Goal: Information Seeking & Learning: Learn about a topic

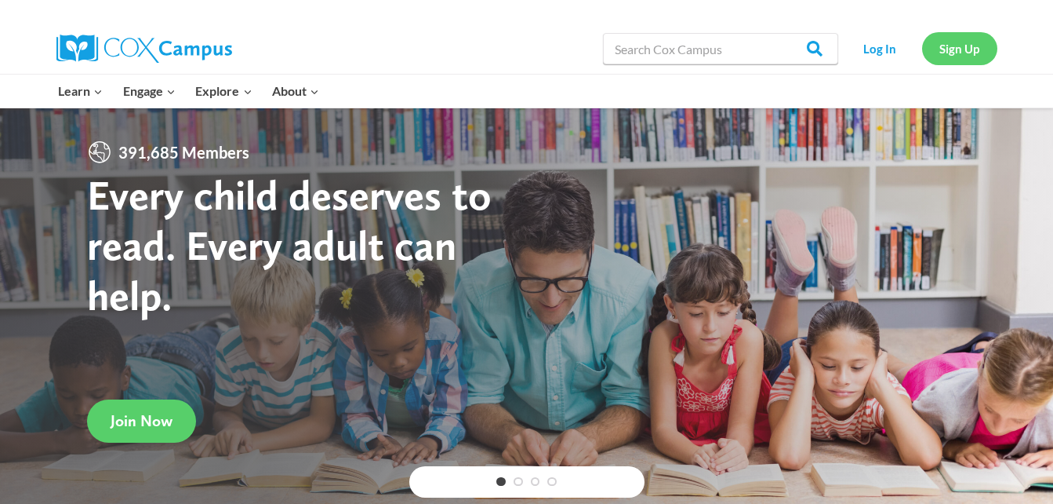
drag, startPoint x: 978, startPoint y: 39, endPoint x: 950, endPoint y: 33, distance: 28.9
click at [950, 33] on link "Sign Up" at bounding box center [959, 48] width 75 height 32
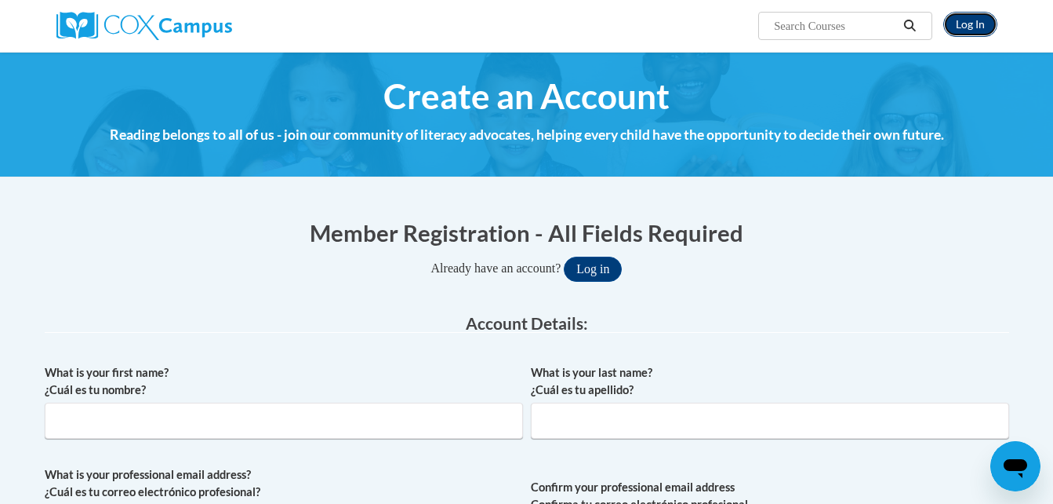
click at [966, 26] on link "Log In" at bounding box center [971, 24] width 54 height 25
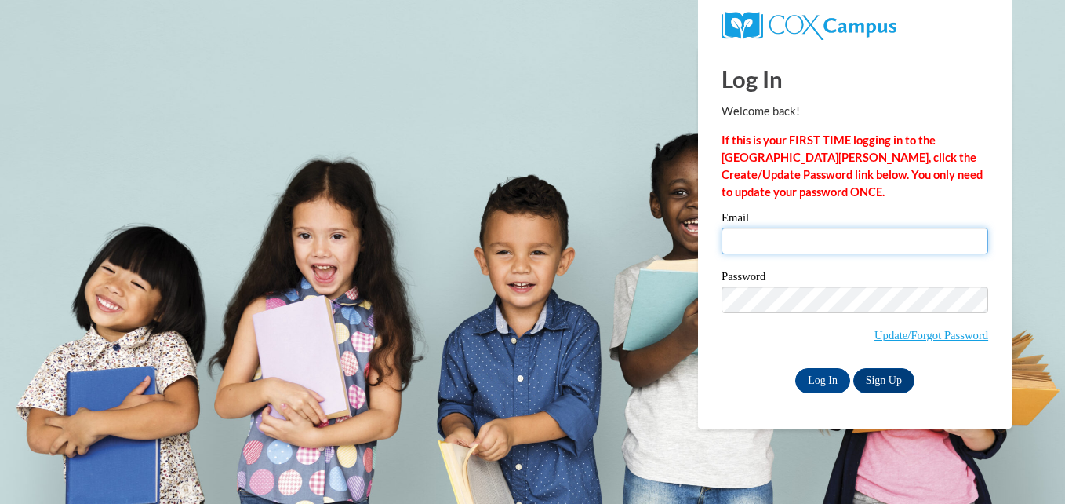
click at [761, 235] on input "Email" at bounding box center [855, 240] width 267 height 27
type input "nramos502@gmail.com"
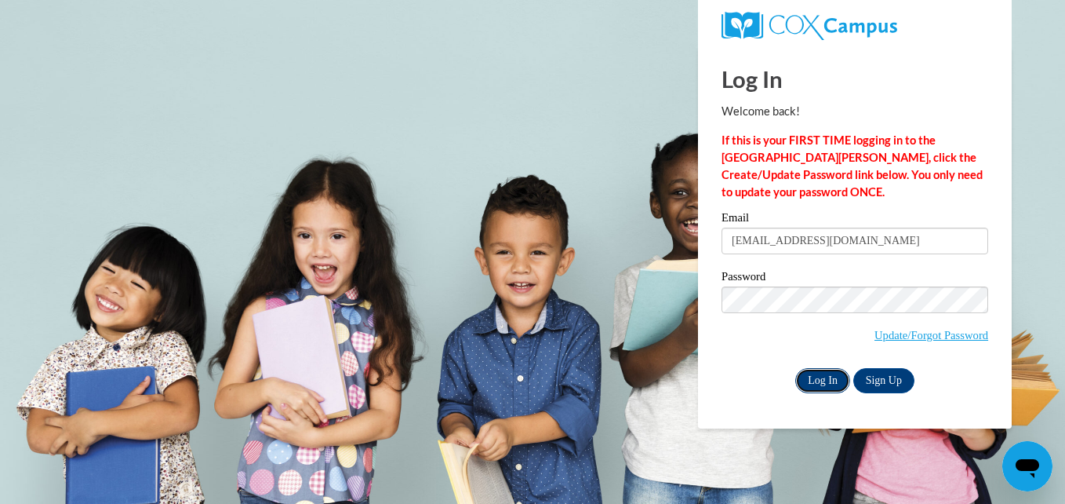
click at [819, 384] on input "Log In" at bounding box center [822, 380] width 55 height 25
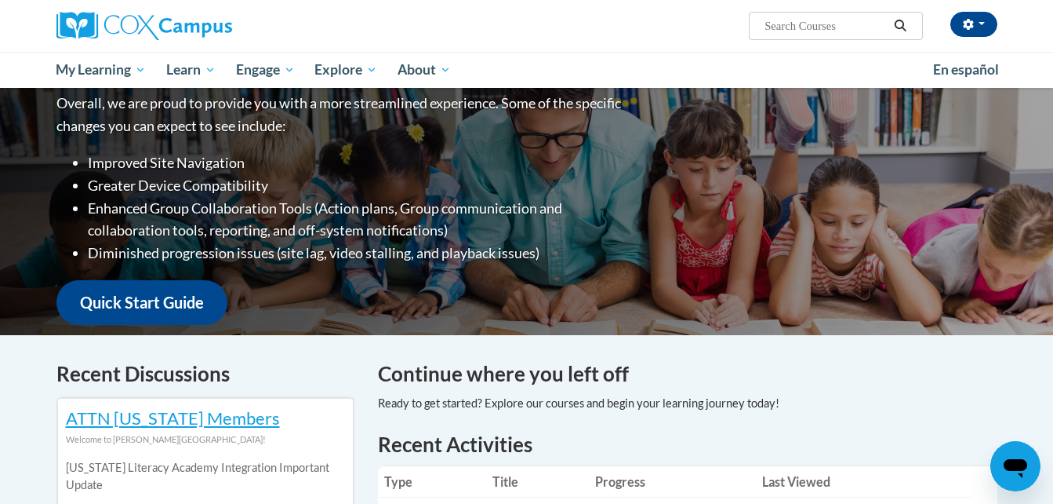
scroll to position [251, 0]
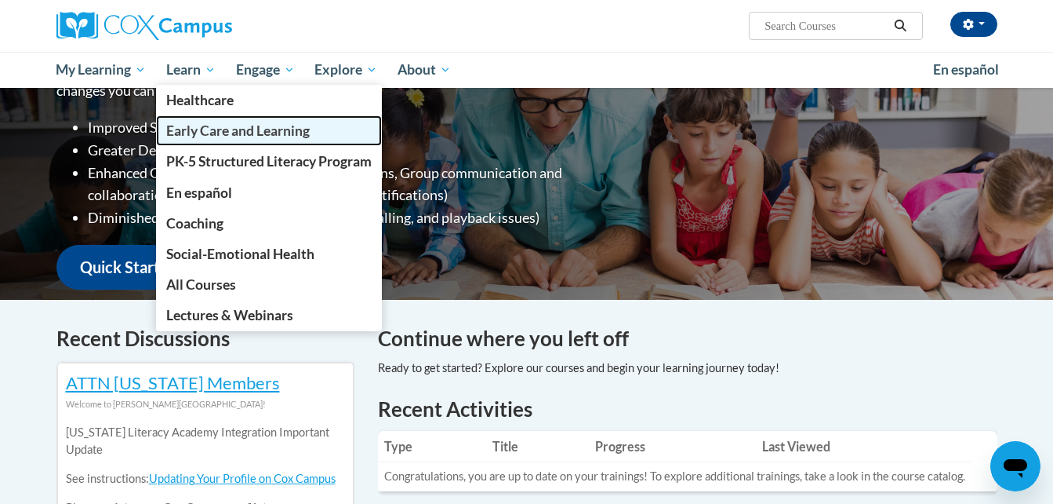
click at [191, 132] on span "Early Care and Learning" at bounding box center [238, 130] width 144 height 16
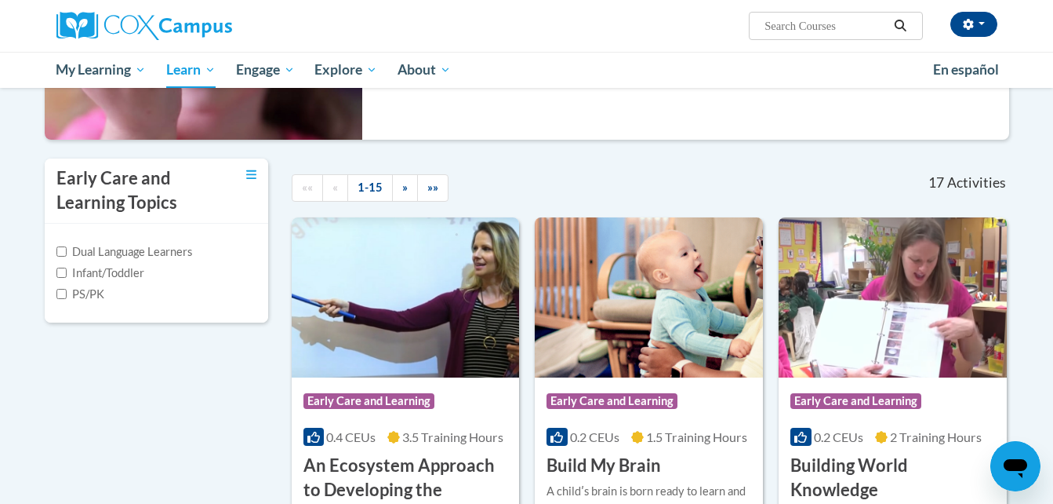
scroll to position [275, 0]
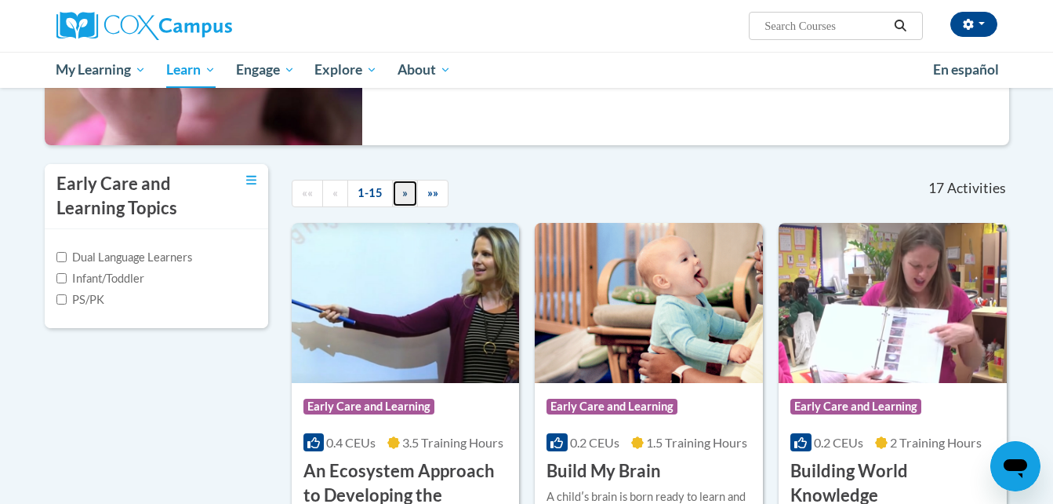
click at [403, 193] on span "»" at bounding box center [404, 192] width 5 height 13
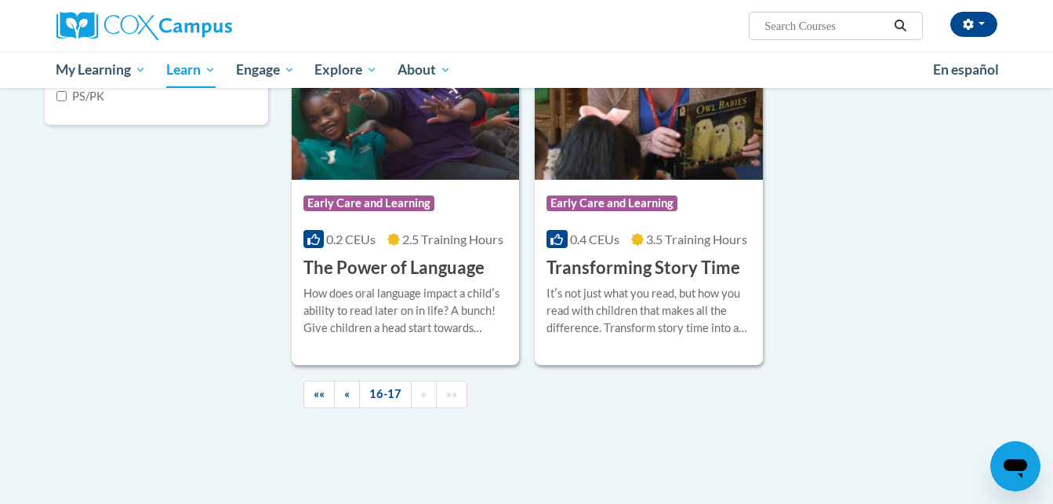
scroll to position [472, 0]
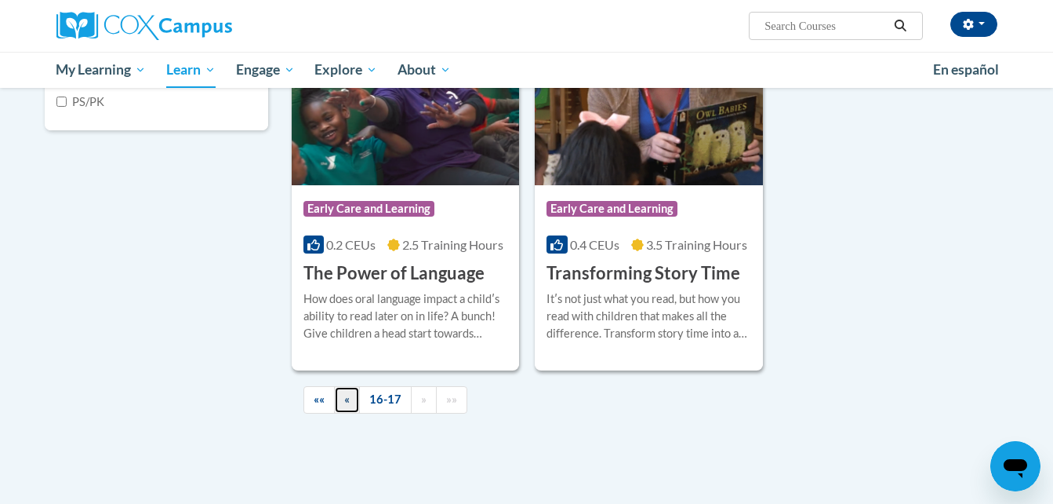
click at [349, 398] on span "«" at bounding box center [346, 398] width 5 height 13
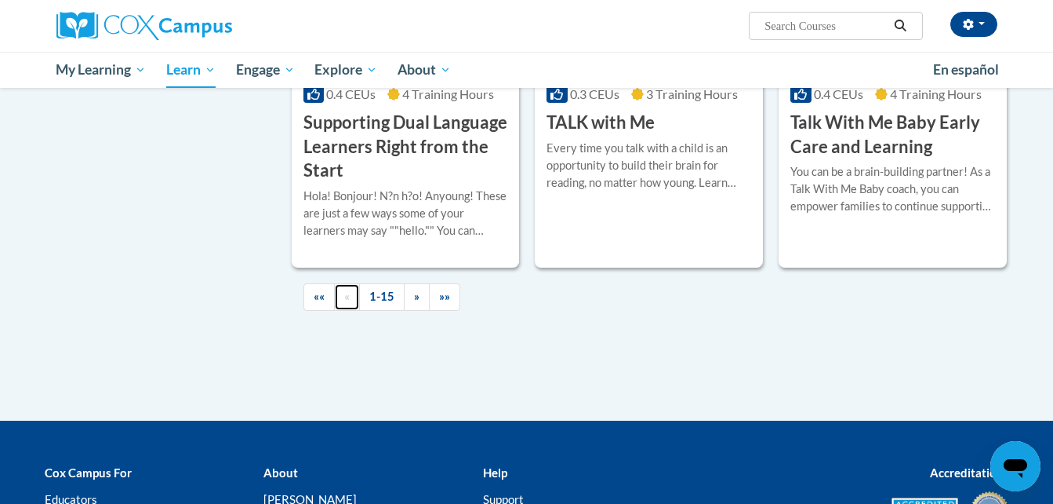
scroll to position [2320, 0]
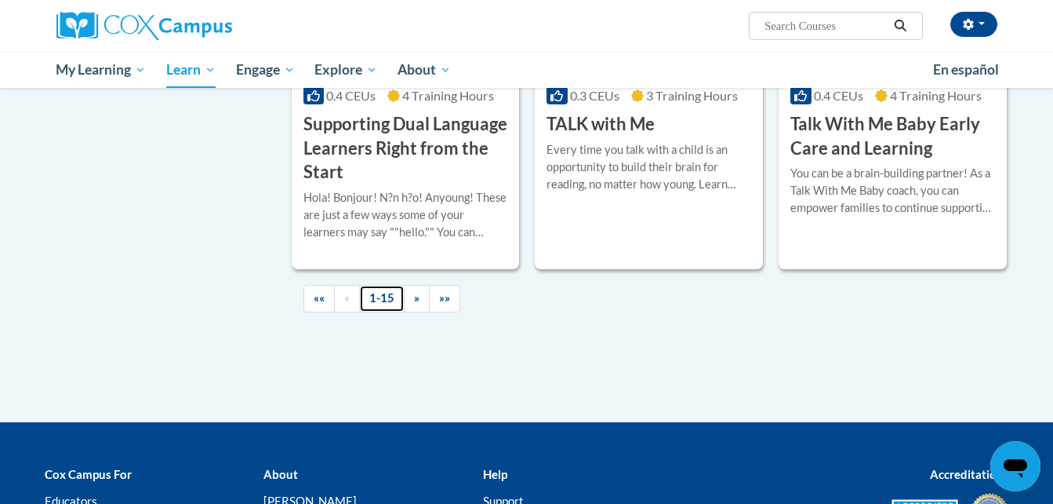
click at [380, 312] on link "1-15" at bounding box center [381, 298] width 45 height 27
click at [445, 304] on span "»»" at bounding box center [444, 297] width 11 height 13
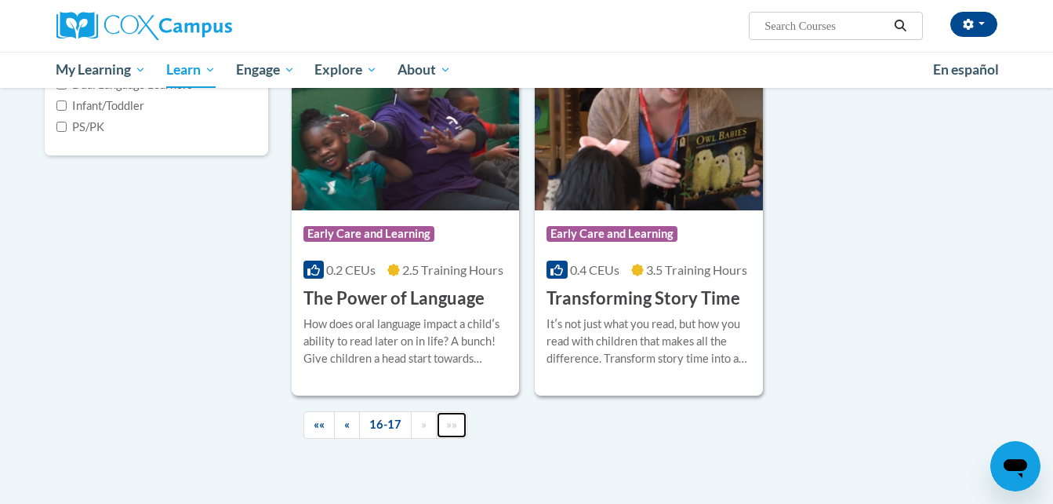
scroll to position [471, 0]
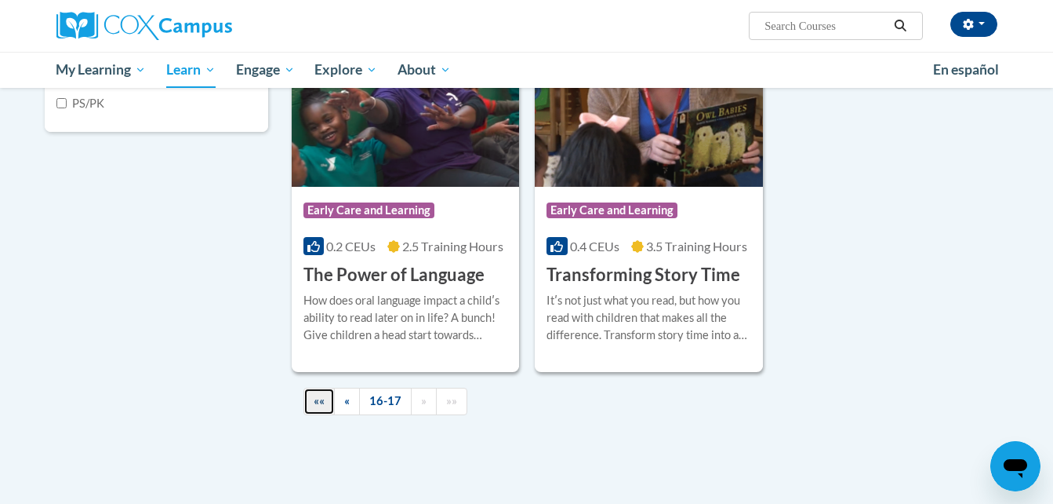
click at [328, 403] on link "««" at bounding box center [319, 401] width 31 height 27
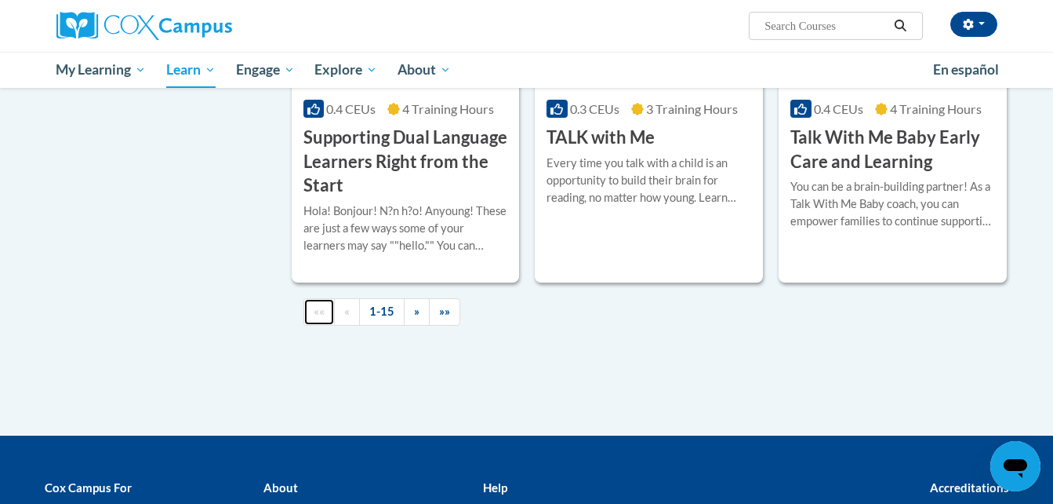
scroll to position [2318, 0]
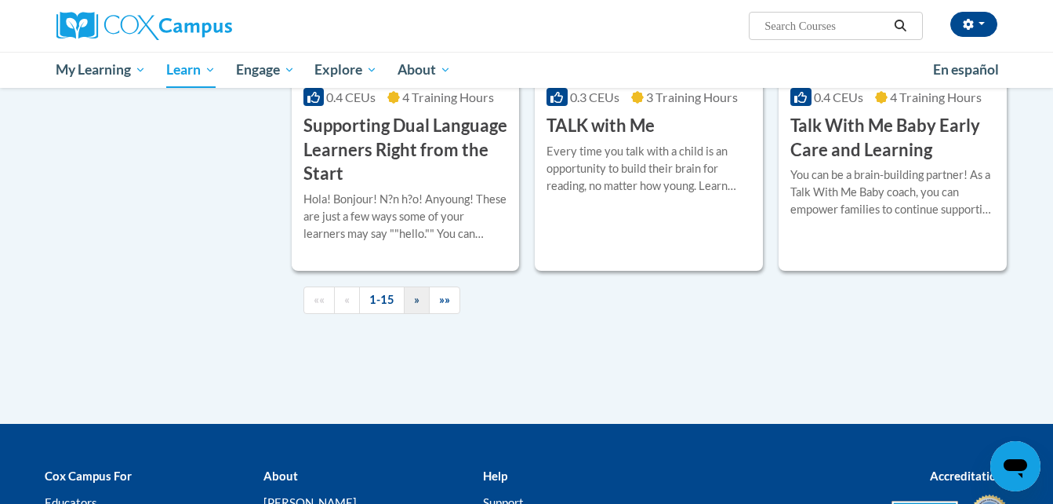
click at [416, 306] on span "»" at bounding box center [416, 299] width 5 height 13
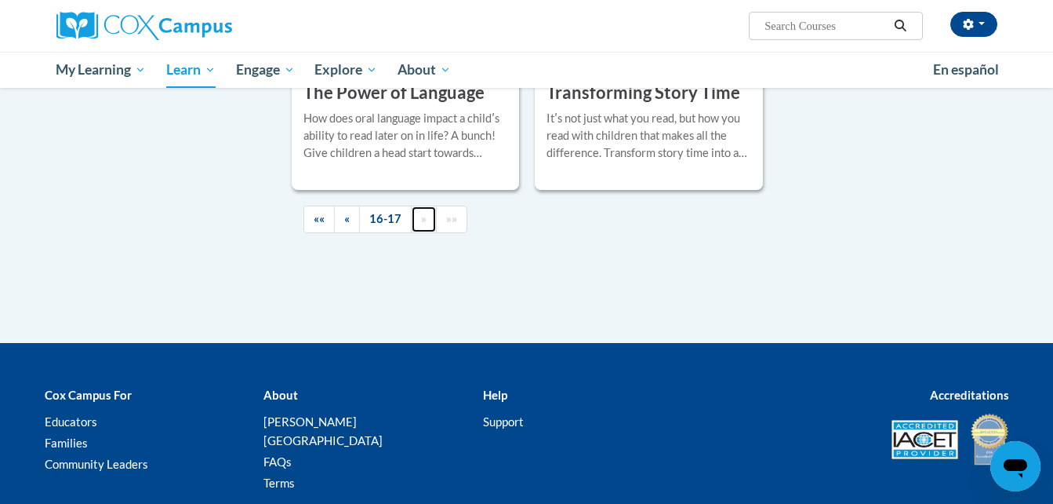
scroll to position [662, 0]
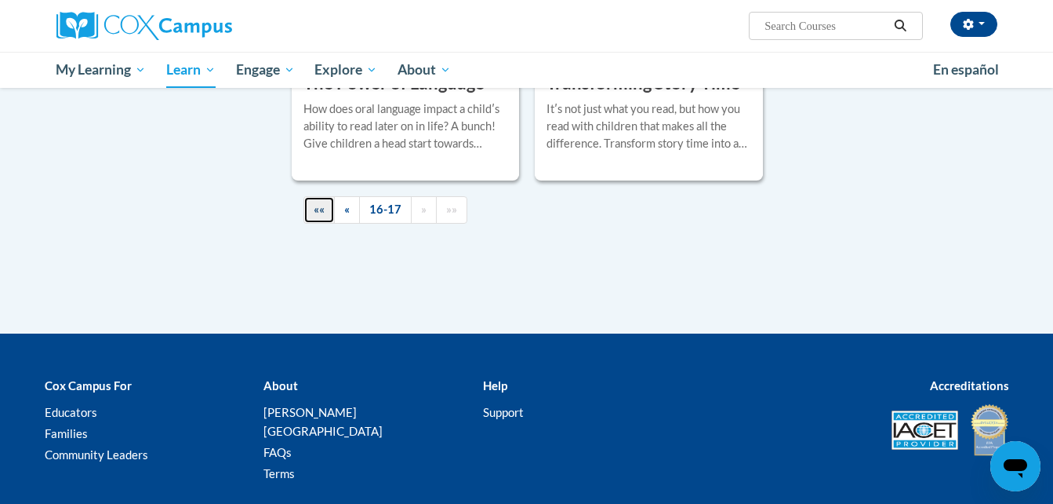
click at [328, 199] on link "««" at bounding box center [319, 209] width 31 height 27
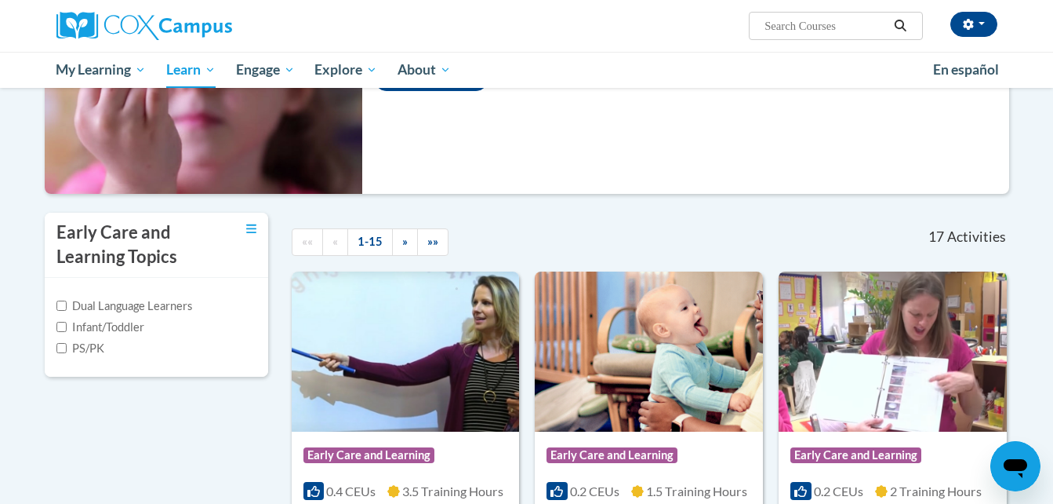
scroll to position [251, 0]
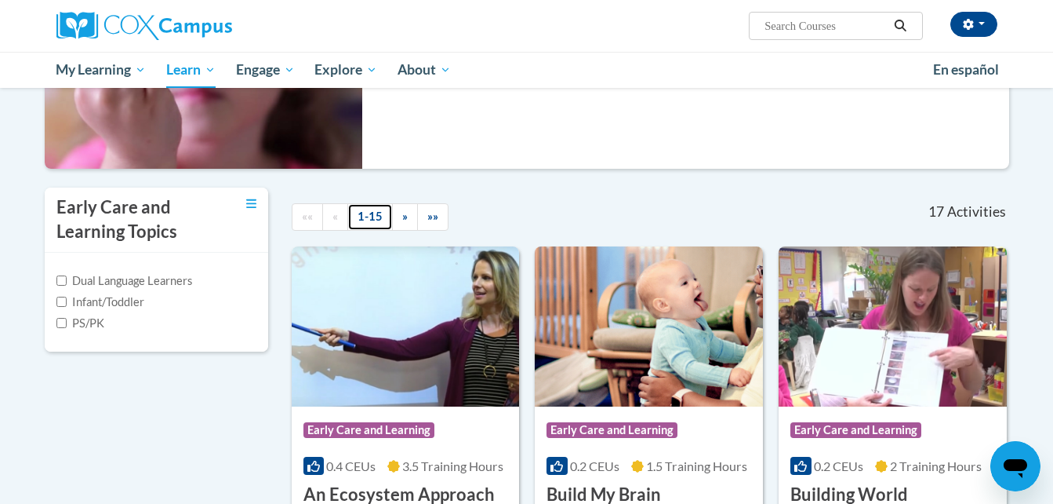
click at [373, 215] on link "1-15" at bounding box center [369, 216] width 45 height 27
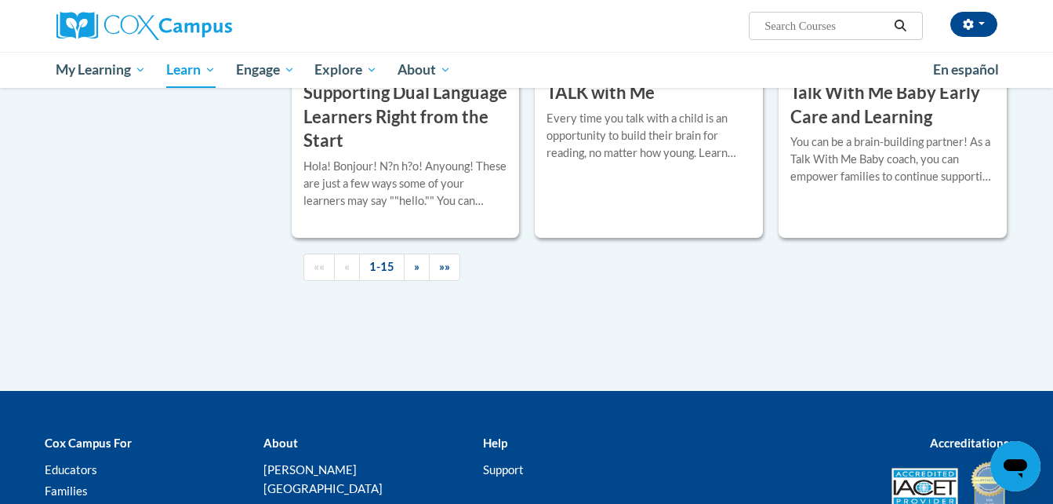
scroll to position [2361, 0]
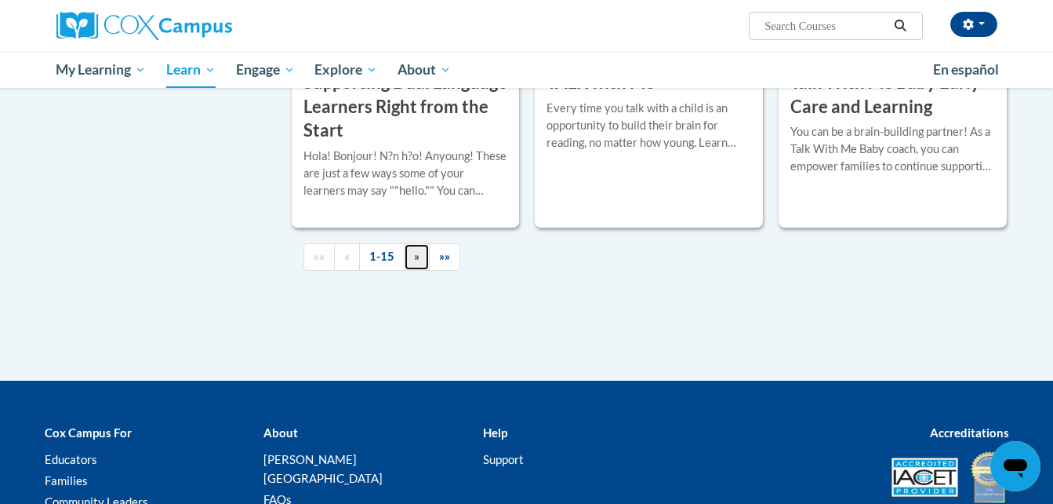
click at [417, 263] on span "»" at bounding box center [416, 255] width 5 height 13
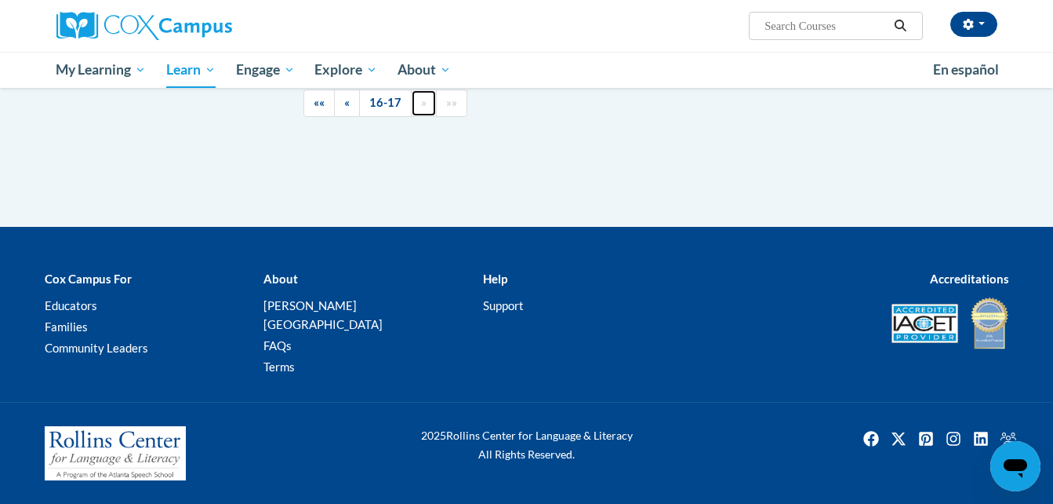
scroll to position [750, 0]
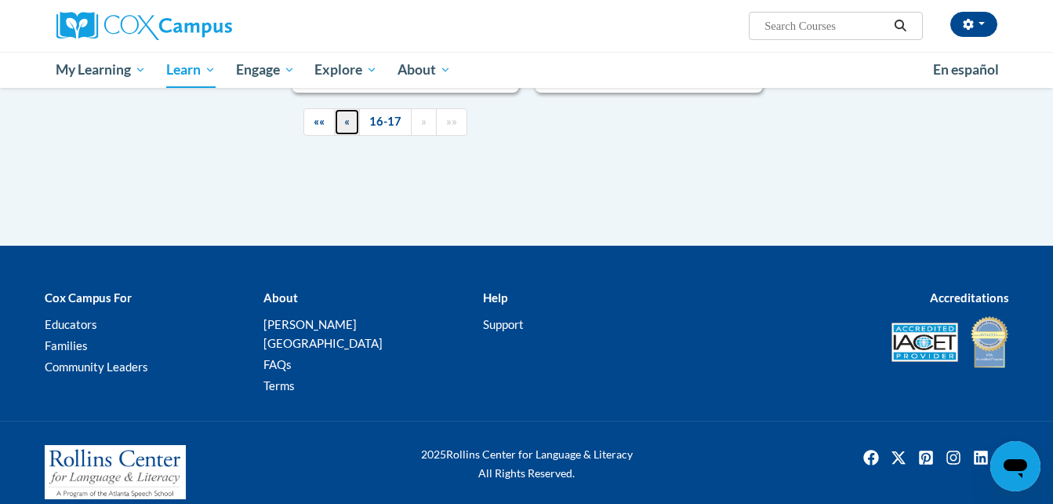
click at [349, 124] on span "«" at bounding box center [346, 121] width 5 height 13
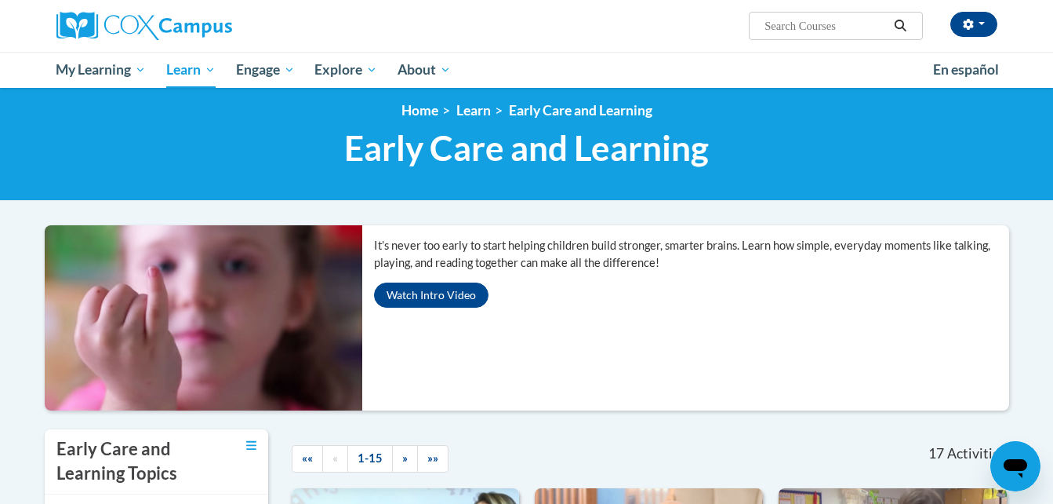
scroll to position [0, 0]
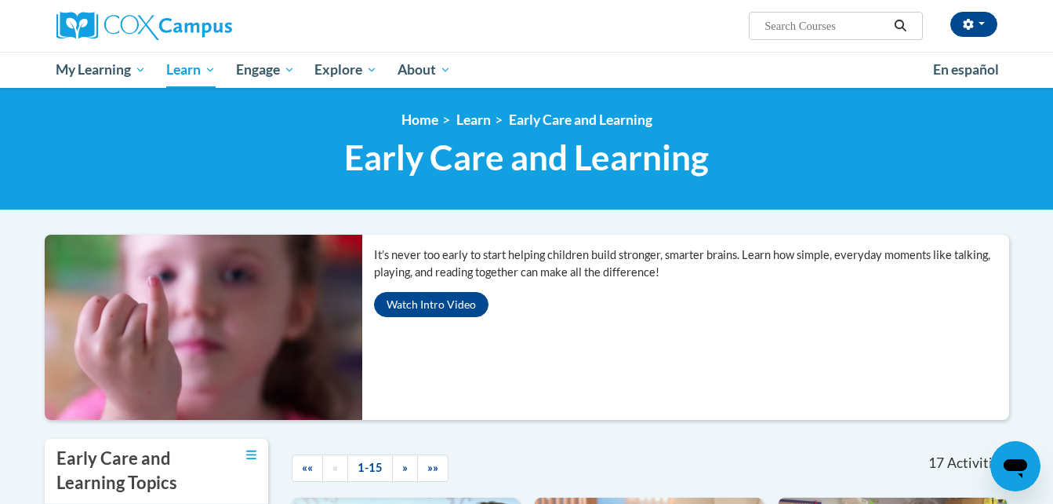
click at [812, 20] on input "Search..." at bounding box center [826, 25] width 126 height 19
type input "trauma infomed practice"
click at [900, 23] on icon "Search" at bounding box center [900, 26] width 14 height 12
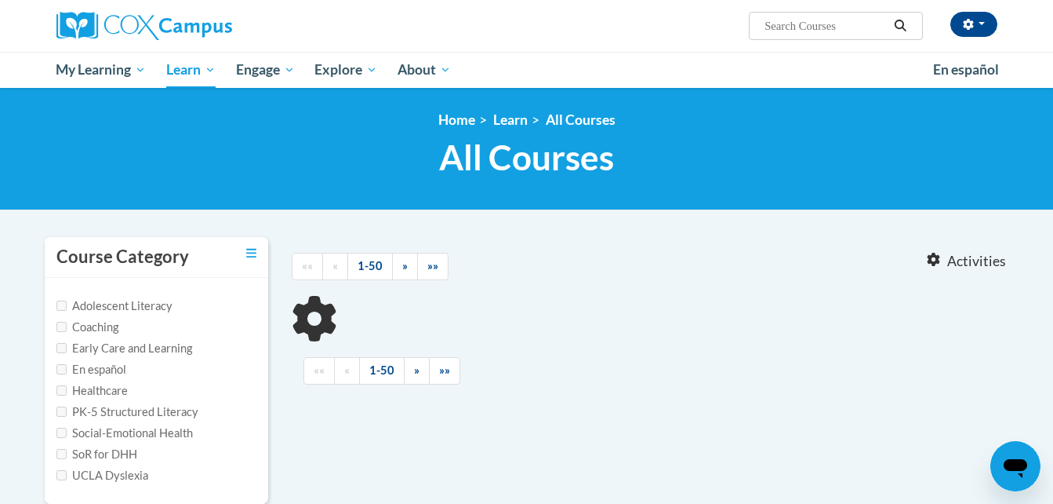
type input "trauma infomed practice"
